Goal: Task Accomplishment & Management: Manage account settings

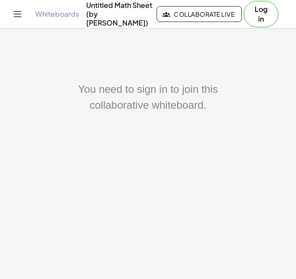
click at [261, 19] on button "Log in" at bounding box center [261, 14] width 35 height 26
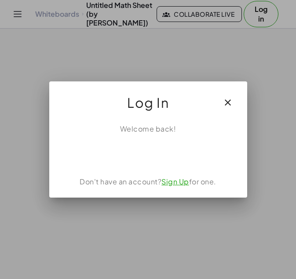
click at [186, 168] on div "Welcome back! Don't have an account? Sign Up for one." at bounding box center [148, 157] width 198 height 81
click at [178, 180] on link "Sign Up" at bounding box center [175, 181] width 28 height 9
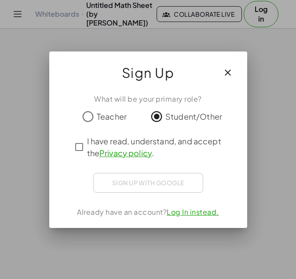
click at [136, 184] on div "Sign up with Google Acceder con Google Acceder con Google. Se abre en una [PERS…" at bounding box center [148, 183] width 110 height 20
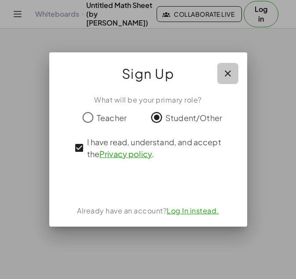
click at [228, 69] on icon "button" at bounding box center [228, 73] width 11 height 11
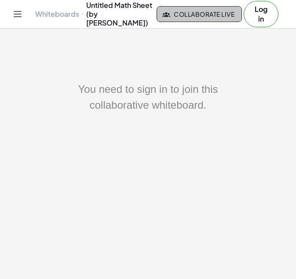
click at [170, 12] on span "Collaborate Live" at bounding box center [199, 14] width 70 height 8
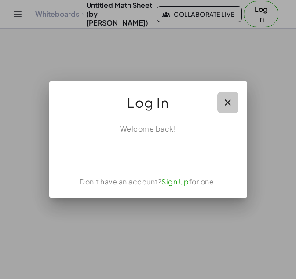
click at [227, 99] on icon "button" at bounding box center [228, 102] width 11 height 11
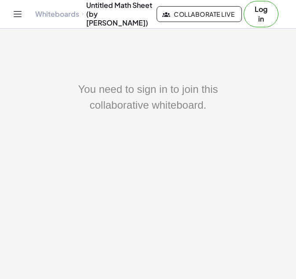
click at [17, 24] on div "Whiteboards Untitled Math Sheet (by [PERSON_NAME]) Collaborate Live Log in" at bounding box center [148, 14] width 275 height 28
click at [15, 15] on icon "Toggle navigation" at bounding box center [17, 14] width 11 height 11
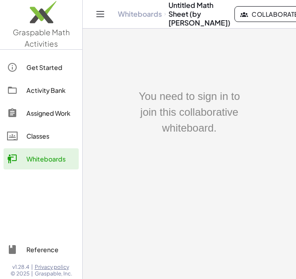
click at [42, 99] on link "Activity Bank" at bounding box center [41, 90] width 75 height 21
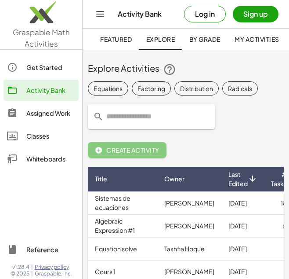
click at [42, 111] on div "Assigned Work" at bounding box center [50, 113] width 49 height 11
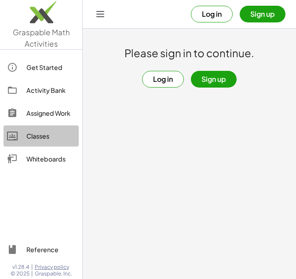
click at [44, 131] on div "Classes" at bounding box center [50, 136] width 49 height 11
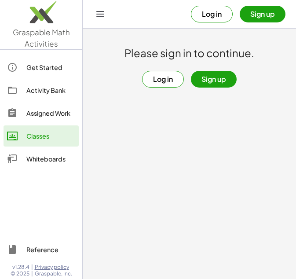
drag, startPoint x: 288, startPoint y: 0, endPoint x: 93, endPoint y: 274, distance: 335.8
click at [93, 274] on main "Please sign in to continue. Log in Sign up" at bounding box center [189, 139] width 213 height 279
click at [216, 80] on button "Sign up" at bounding box center [214, 79] width 46 height 17
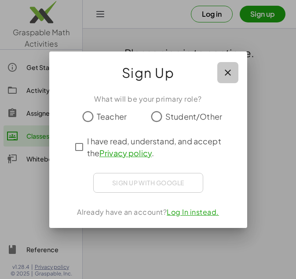
click at [226, 73] on icon "button" at bounding box center [228, 72] width 11 height 11
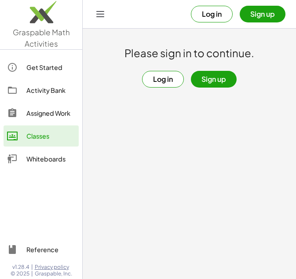
click at [211, 15] on button "Log in" at bounding box center [212, 14] width 42 height 17
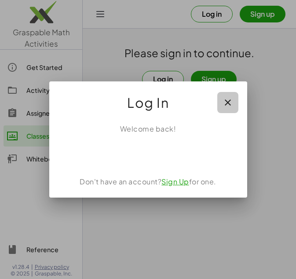
click at [230, 104] on icon "button" at bounding box center [228, 102] width 11 height 11
